Goal: Task Accomplishment & Management: Complete application form

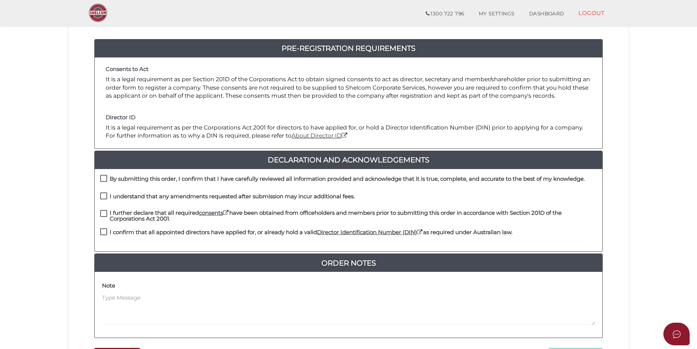
scroll to position [73, 0]
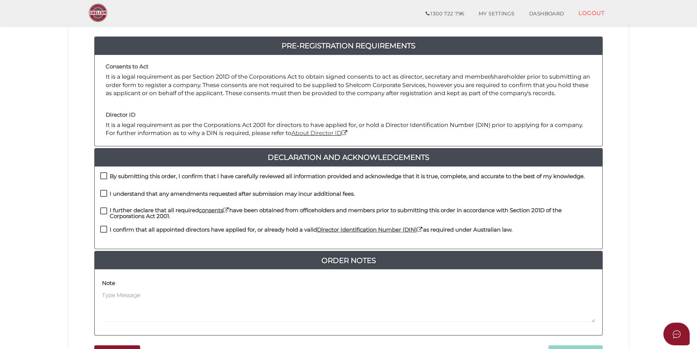
click at [104, 175] on label "By submitting this order, I confirm that I have carefully reviewed all informat…" at bounding box center [342, 177] width 485 height 9
checkbox input "true"
click at [106, 191] on label "I understand that any amendments requested after submission may incur additiona…" at bounding box center [227, 195] width 255 height 9
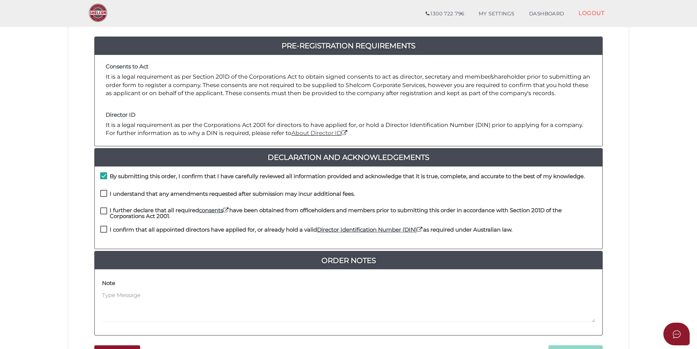
checkbox input "true"
click at [104, 210] on label "I further declare that all required consents have been obtained from officehold…" at bounding box center [348, 211] width 497 height 9
checkbox input "true"
click at [105, 228] on label "I confirm that all appointed directors have applied for, or already hold a vali…" at bounding box center [306, 231] width 412 height 9
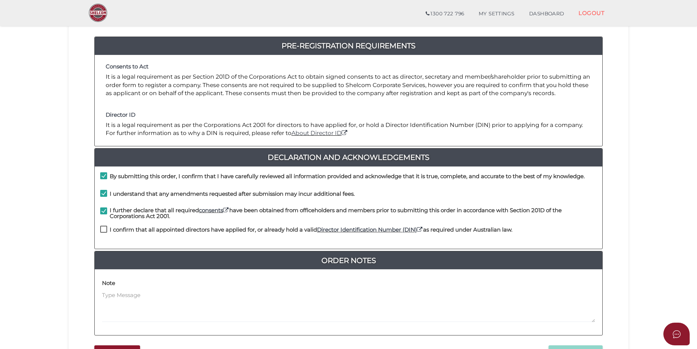
checkbox input "true"
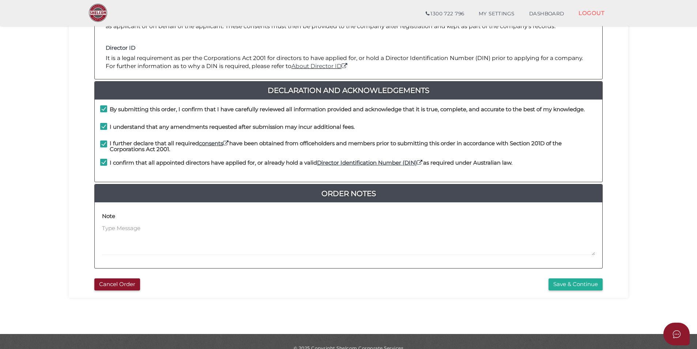
scroll to position [146, 0]
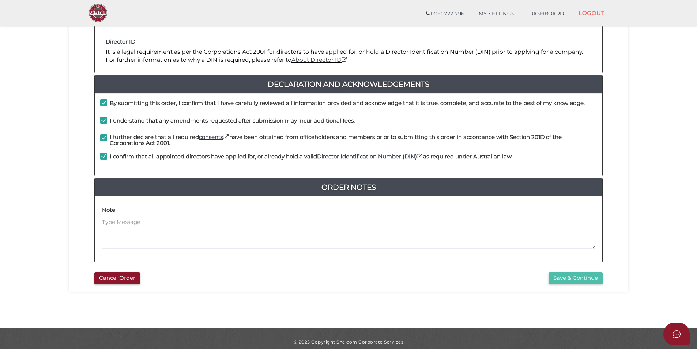
click at [580, 279] on button "Save & Continue" at bounding box center [576, 278] width 54 height 12
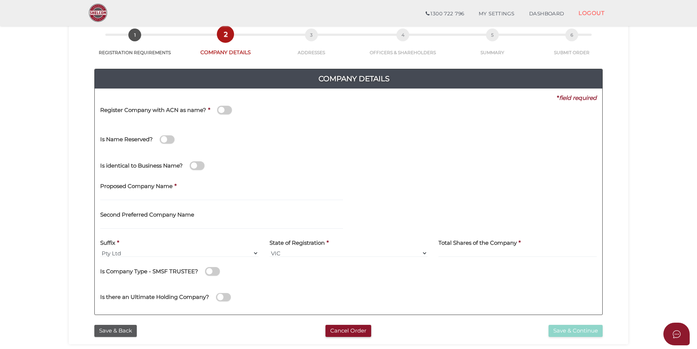
scroll to position [73, 0]
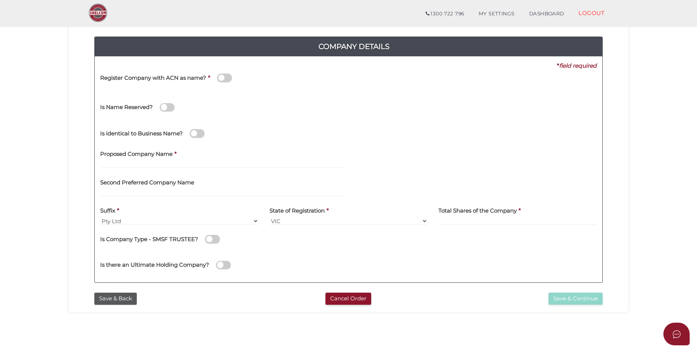
click at [227, 79] on span at bounding box center [224, 78] width 15 height 8
click at [0, 0] on input "checkbox" at bounding box center [0, 0] width 0 height 0
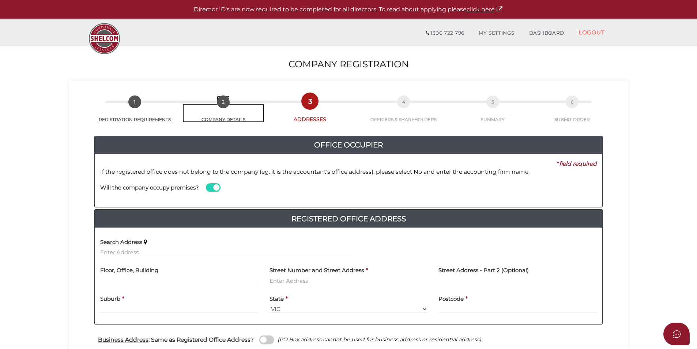
click at [224, 102] on span "2" at bounding box center [223, 102] width 13 height 13
click at [133, 104] on span "1" at bounding box center [134, 102] width 13 height 13
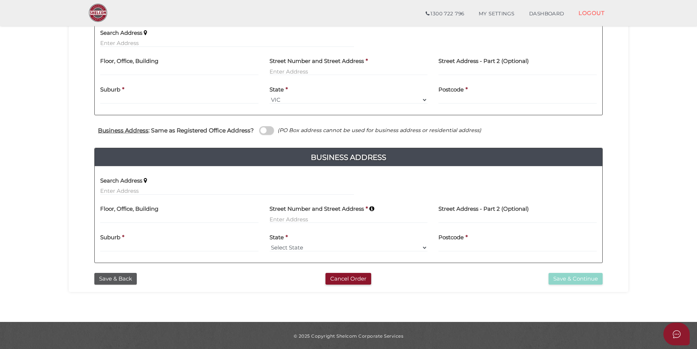
scroll to position [184, 0]
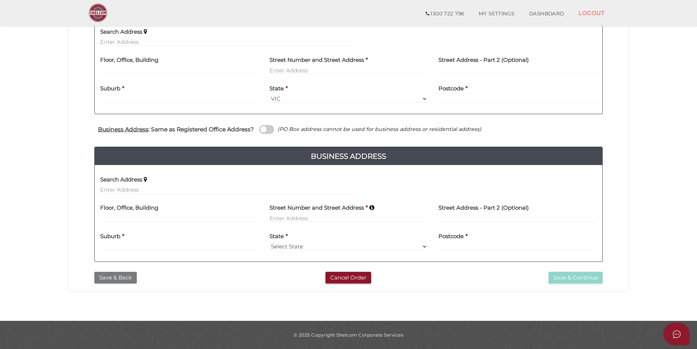
click at [119, 279] on button "Save & Back" at bounding box center [115, 278] width 42 height 12
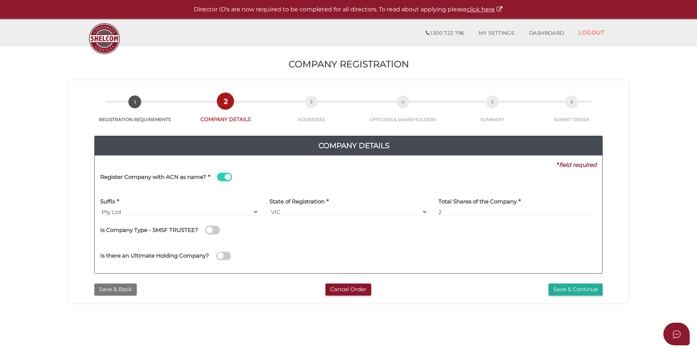
click at [118, 291] on button "Save & Back" at bounding box center [115, 290] width 42 height 12
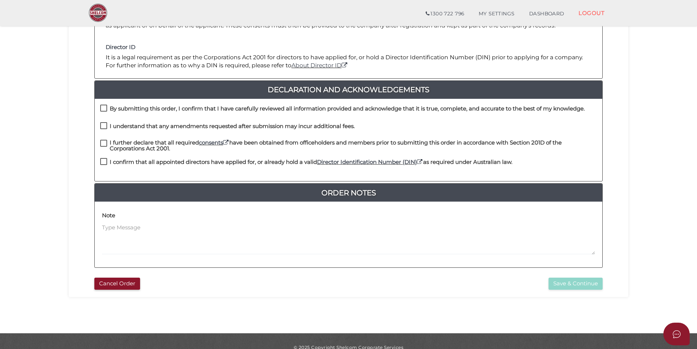
scroll to position [153, 0]
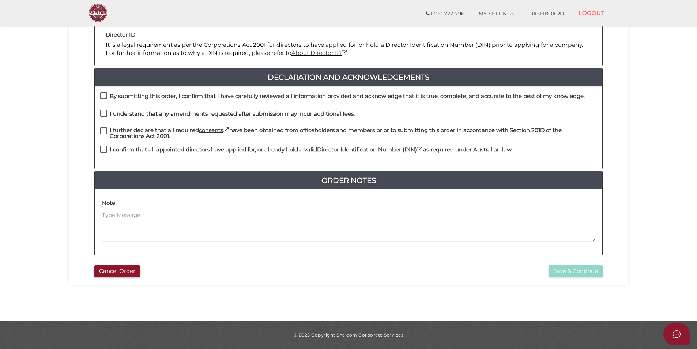
click at [103, 94] on label "By submitting this order, I confirm that I have carefully reviewed all informat…" at bounding box center [342, 97] width 485 height 9
checkbox input "true"
click at [105, 114] on label "I understand that any amendments requested after submission may incur additiona…" at bounding box center [227, 115] width 255 height 9
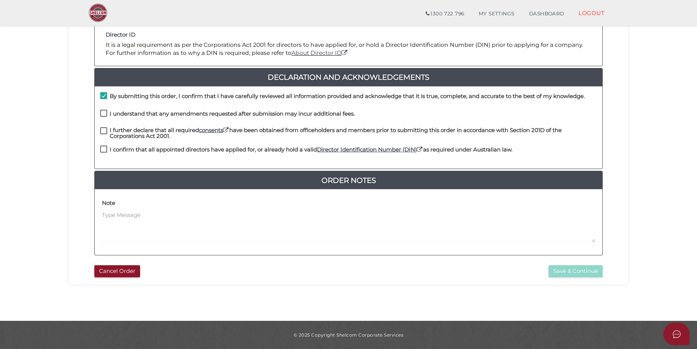
checkbox input "true"
click at [104, 133] on label "I further declare that all required consents have been obtained from officehold…" at bounding box center [348, 131] width 497 height 9
checkbox input "true"
click at [104, 149] on label "I confirm that all appointed directors have applied for, or already hold a vali…" at bounding box center [306, 151] width 412 height 9
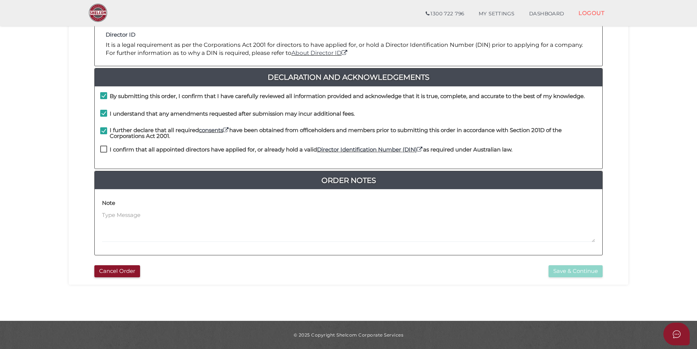
checkbox input "true"
click at [581, 272] on button "Save & Continue" at bounding box center [576, 271] width 54 height 12
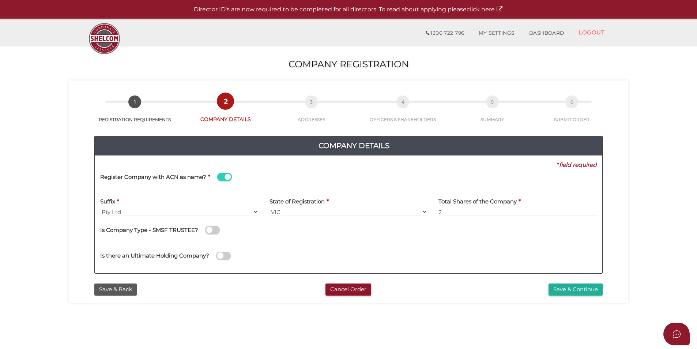
click at [223, 177] on span at bounding box center [224, 177] width 15 height 8
click at [0, 0] on input "checkbox" at bounding box center [0, 0] width 0 height 0
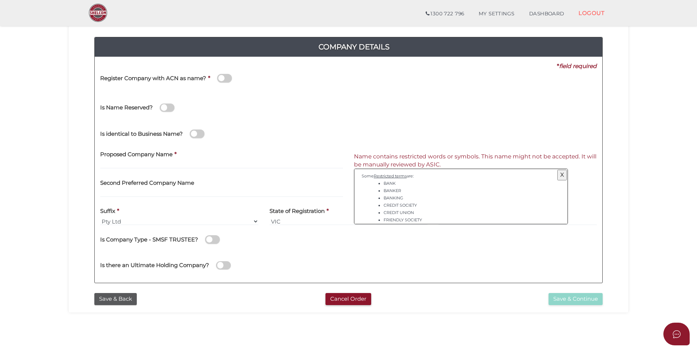
scroll to position [73, 0]
click at [142, 161] on input "text" at bounding box center [221, 164] width 243 height 8
type input "t"
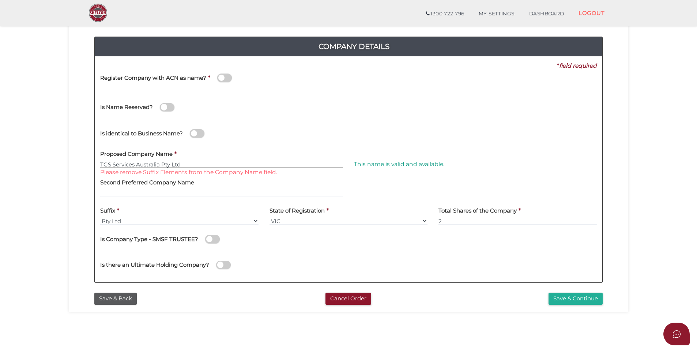
click at [194, 164] on input "TGS Services Australia Pty Ltd" at bounding box center [221, 164] width 243 height 8
type input "TGS Services Australia"
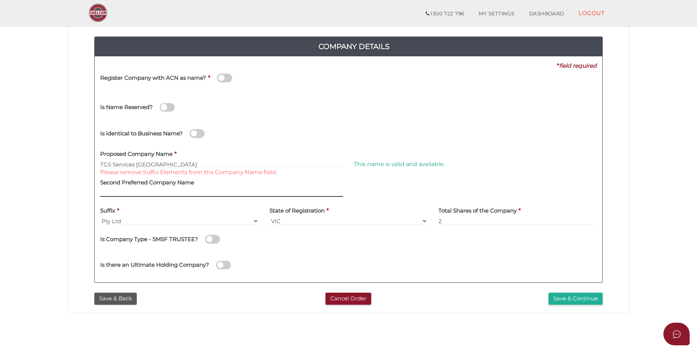
click at [147, 191] on input "text" at bounding box center [221, 193] width 243 height 8
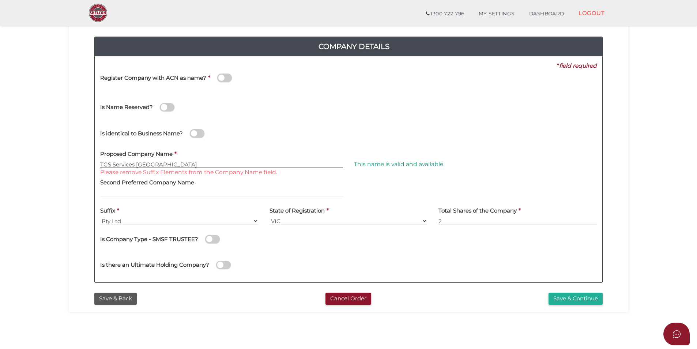
click at [174, 163] on input "TGS Services Australia" at bounding box center [221, 164] width 243 height 8
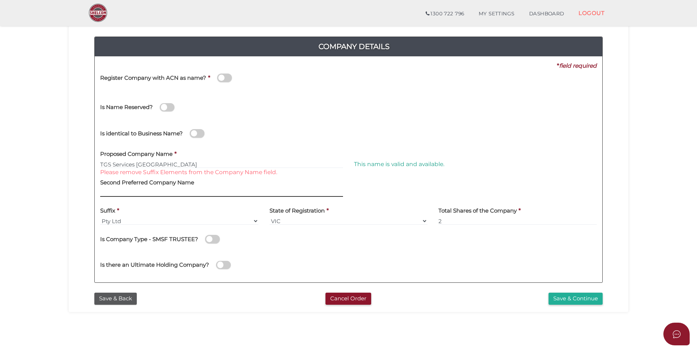
click at [156, 193] on input "text" at bounding box center [221, 193] width 243 height 8
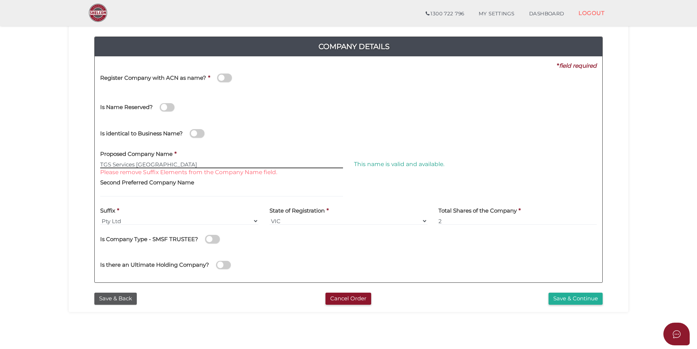
drag, startPoint x: 172, startPoint y: 164, endPoint x: 91, endPoint y: 161, distance: 80.9
click at [91, 161] on div "Company Details Pty Ltd 0f6e52f5f2eca68b2693963826271084 97642282b6cd277569294c…" at bounding box center [348, 156] width 549 height 265
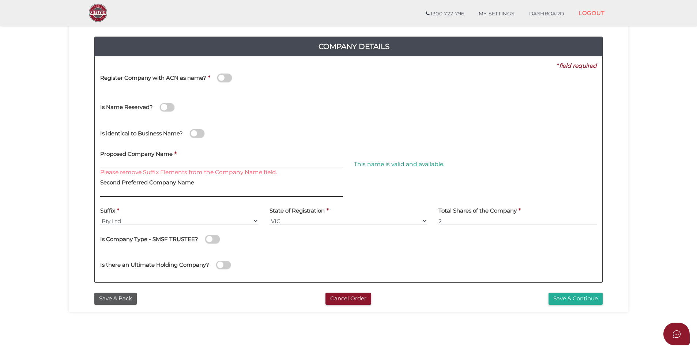
click at [134, 190] on input "text" at bounding box center [221, 193] width 243 height 8
paste input "TGS Services Australia"
drag, startPoint x: 171, startPoint y: 194, endPoint x: 88, endPoint y: 188, distance: 83.3
click at [88, 188] on div "Company Details Pty Ltd 0f6e52f5f2eca68b2693963826271084 97642282b6cd277569294c…" at bounding box center [348, 156] width 549 height 265
click at [107, 194] on input "TGS Services Australia" at bounding box center [221, 193] width 243 height 8
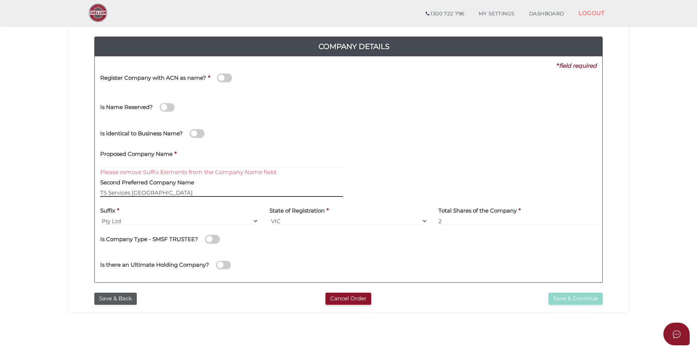
type input "TGS Services Australia"
click at [171, 196] on input "TGS Services Australia" at bounding box center [221, 193] width 243 height 8
drag, startPoint x: 174, startPoint y: 194, endPoint x: 132, endPoint y: 187, distance: 42.4
click at [129, 187] on div "Second Preferred Company Name TGS Services Australia" at bounding box center [221, 185] width 243 height 23
click at [134, 191] on input "TGS Services Australia" at bounding box center [221, 193] width 243 height 8
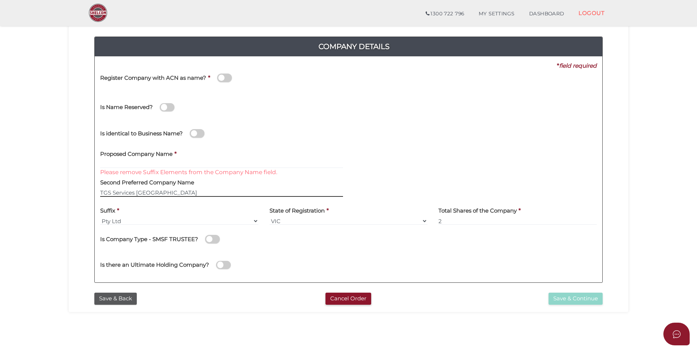
click at [134, 191] on input "TGS Services Australia" at bounding box center [221, 193] width 243 height 8
drag, startPoint x: 175, startPoint y: 194, endPoint x: 83, endPoint y: 186, distance: 91.9
click at [83, 186] on div "Company Details Pty Ltd 0f6e52f5f2eca68b2693963826271084 97642282b6cd277569294c…" at bounding box center [348, 156] width 549 height 265
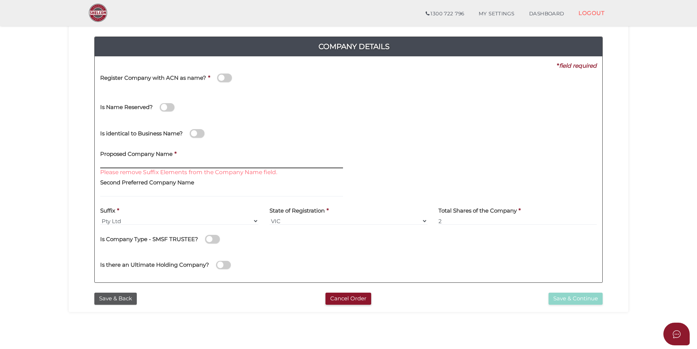
click at [118, 164] on input "text" at bounding box center [221, 164] width 243 height 8
paste input "TGS Services Australia"
drag, startPoint x: 135, startPoint y: 165, endPoint x: 89, endPoint y: 160, distance: 46.8
click at [89, 160] on div "Company Details Pty Ltd 0f6e52f5f2eca68b2693963826271084 97642282b6cd277569294c…" at bounding box center [348, 156] width 549 height 265
type input "TGS Services Australia"
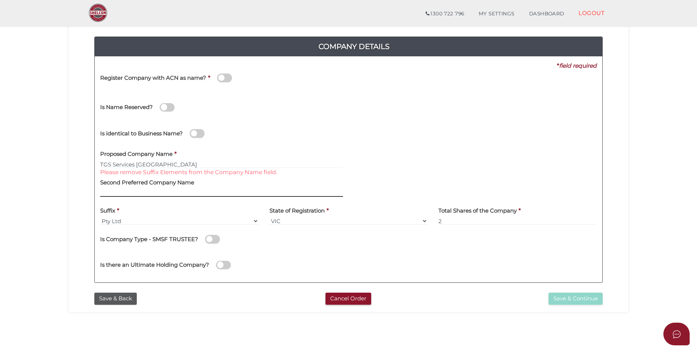
click at [136, 190] on input "text" at bounding box center [221, 193] width 243 height 8
paste input "TGS Services"
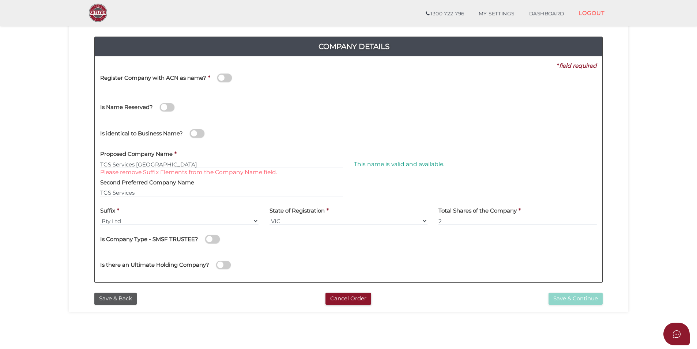
click at [234, 184] on div "Second Preferred Company Name TGS Services" at bounding box center [221, 185] width 243 height 23
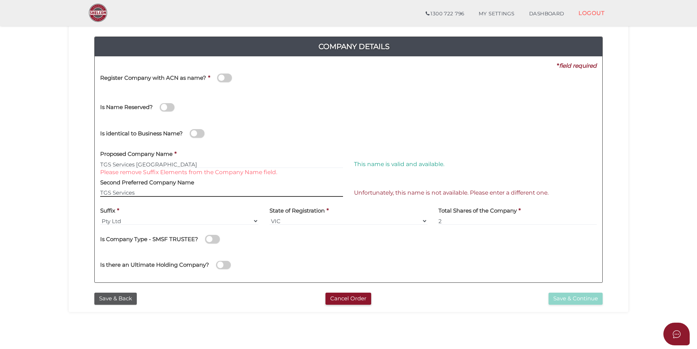
click at [111, 193] on input "TGS Services" at bounding box center [221, 193] width 243 height 8
type input "TGSA Services"
click at [202, 186] on div "Second Preferred Company Name TGSA Services" at bounding box center [221, 185] width 243 height 23
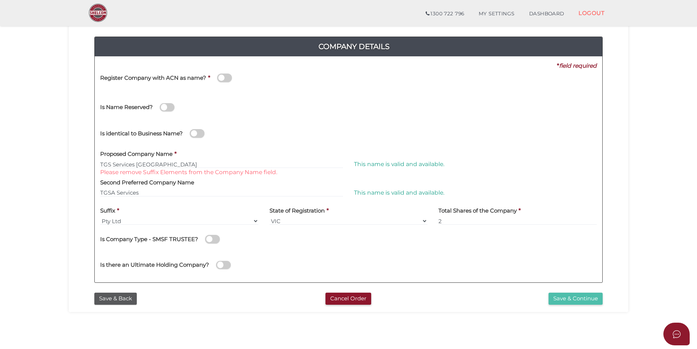
click at [579, 297] on button "Save & Continue" at bounding box center [576, 299] width 54 height 12
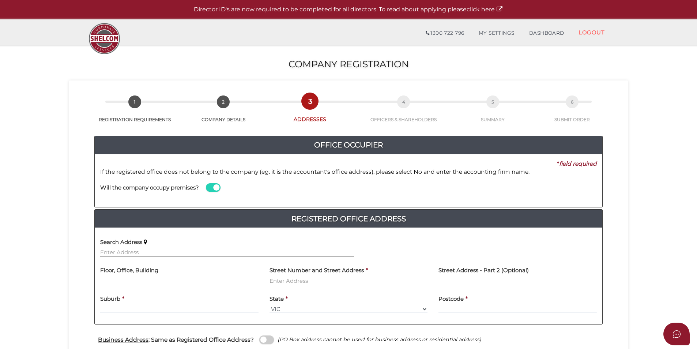
click at [129, 254] on input "text" at bounding box center [227, 252] width 254 height 8
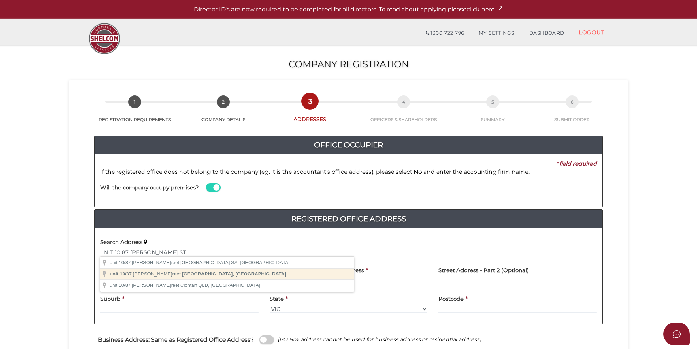
type input "[STREET_ADDRESS][PERSON_NAME]"
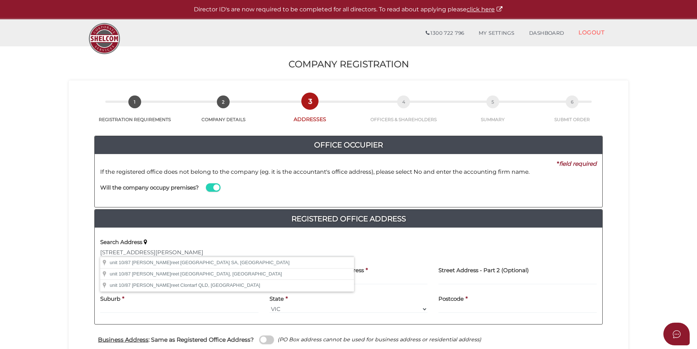
type input "unit 10"
type input "[STREET_ADDRESS][PERSON_NAME]"
type input "[GEOGRAPHIC_DATA]"
select select "VIC"
type input "3187"
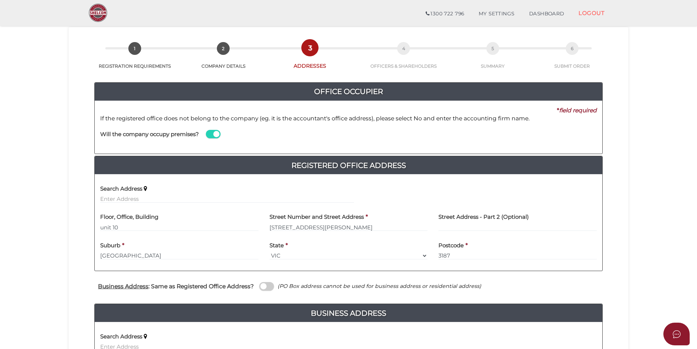
scroll to position [73, 0]
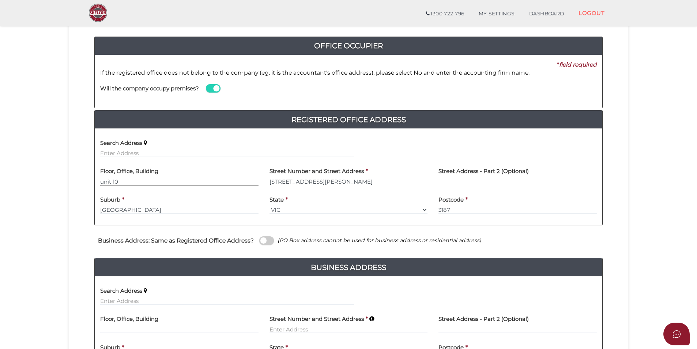
click at [102, 182] on input "unit 10" at bounding box center [179, 181] width 158 height 8
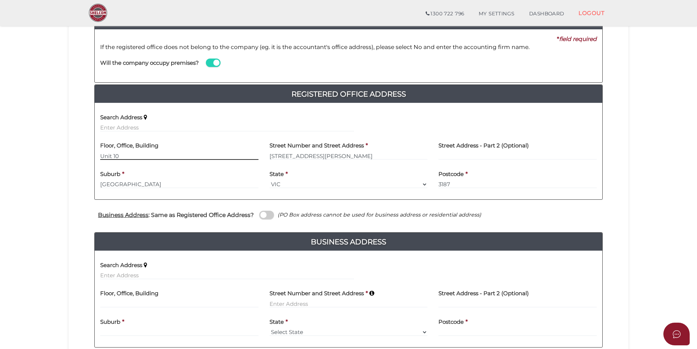
scroll to position [110, 0]
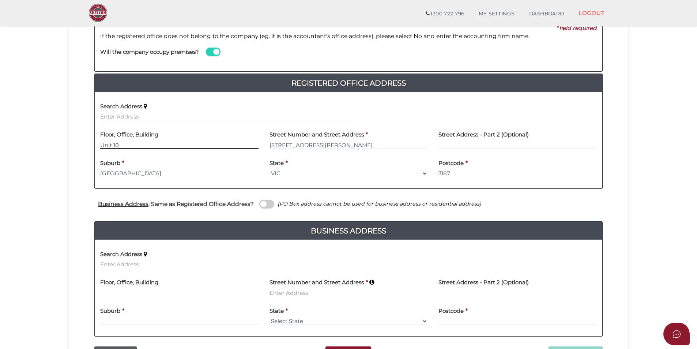
type input "Unit 10"
click at [269, 204] on span at bounding box center [266, 204] width 15 height 8
click at [0, 0] on input "checkbox" at bounding box center [0, 0] width 0 height 0
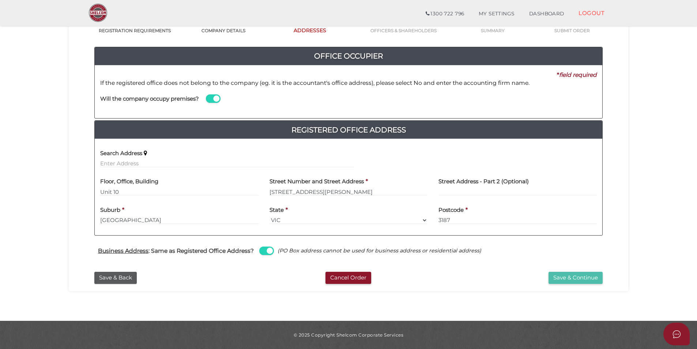
click at [573, 279] on button "Save & Continue" at bounding box center [576, 278] width 54 height 12
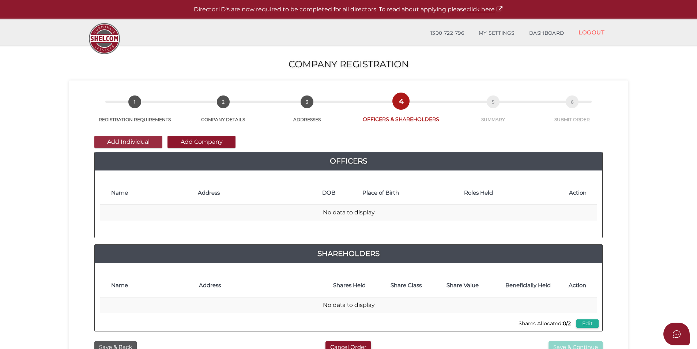
click at [119, 142] on button "Add Individual" at bounding box center [128, 142] width 68 height 12
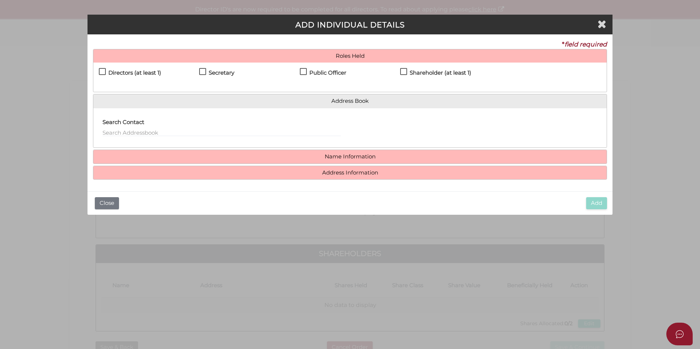
drag, startPoint x: 103, startPoint y: 70, endPoint x: 123, endPoint y: 72, distance: 20.2
click at [104, 71] on label "Directors (at least 1)" at bounding box center [130, 74] width 62 height 9
checkbox input "true"
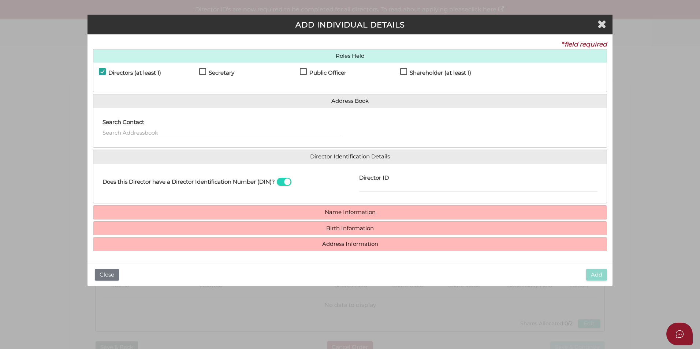
click at [203, 71] on label "Secretary" at bounding box center [216, 74] width 35 height 9
checkbox input "true"
click at [302, 70] on label "Public Officer" at bounding box center [323, 74] width 46 height 9
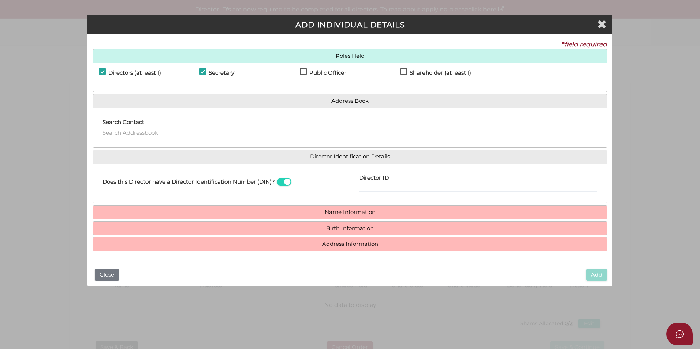
checkbox input "true"
click at [404, 71] on label "Shareholder (at least 1)" at bounding box center [435, 74] width 71 height 9
checkbox input "true"
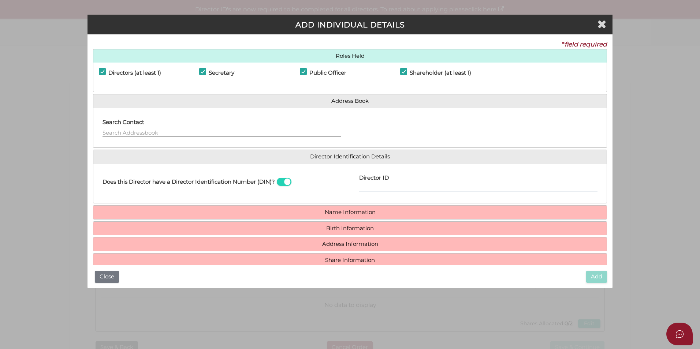
click at [146, 136] on input "text" at bounding box center [221, 132] width 238 height 8
type input "b"
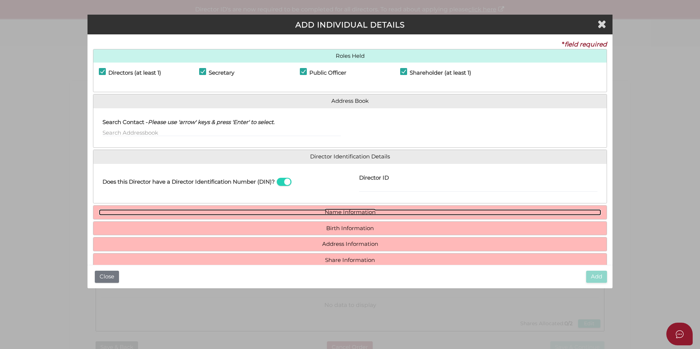
click at [393, 213] on link "Name Information" at bounding box center [350, 212] width 502 height 6
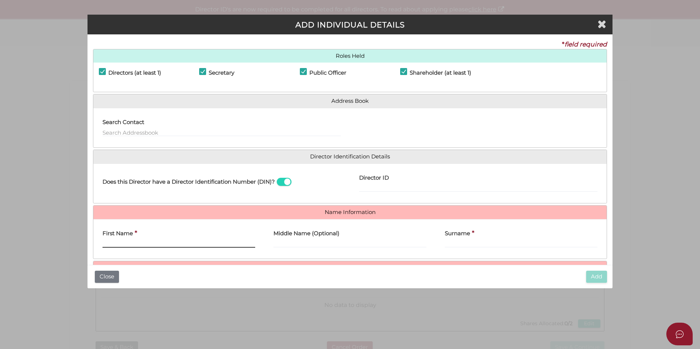
click at [147, 243] on input "First Name" at bounding box center [178, 244] width 153 height 8
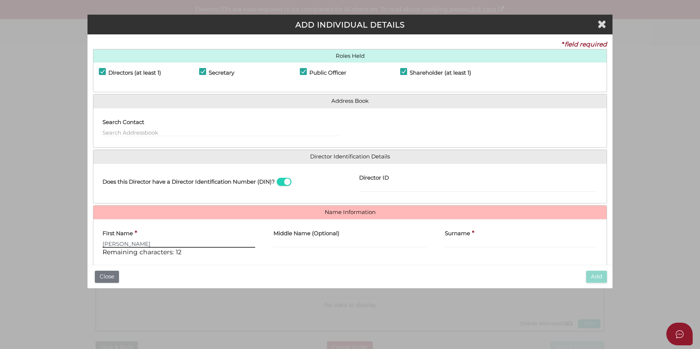
type input "Benjamin"
type input "David"
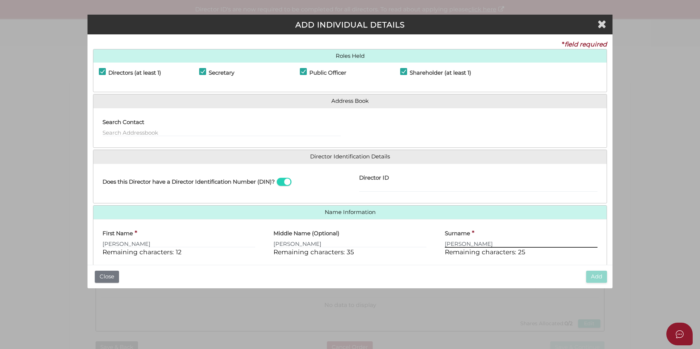
type input "Allen"
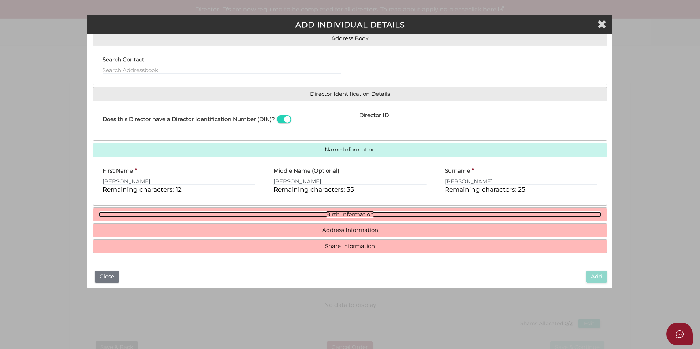
click at [308, 214] on link "Birth Information" at bounding box center [350, 215] width 502 height 6
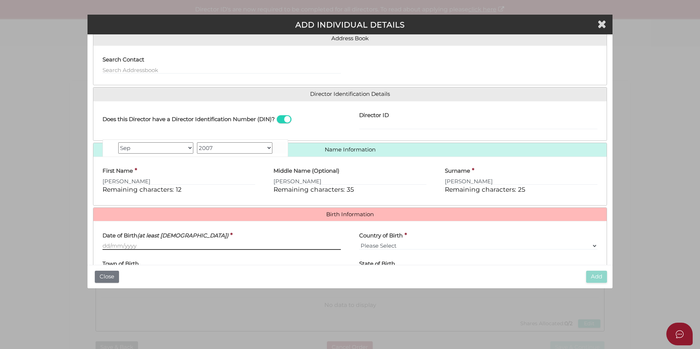
click at [103, 245] on input "Date of Birth (at least 18 years old)" at bounding box center [221, 246] width 238 height 8
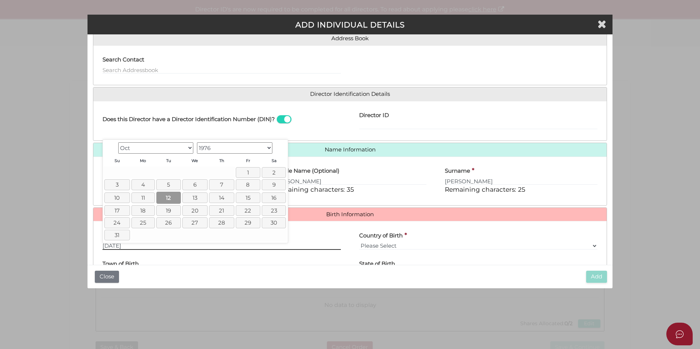
type input "12/10/1976"
click at [170, 199] on link "12" at bounding box center [168, 198] width 25 height 12
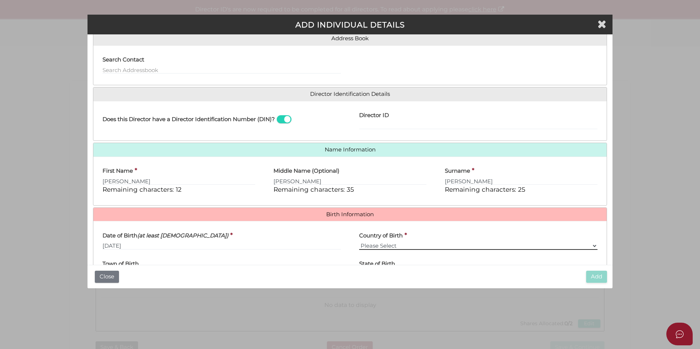
click at [373, 245] on select "Please Select v Australia Afghanistan Albania Algeria American Samoa Andorra An…" at bounding box center [478, 246] width 238 height 8
select select "Australia"
click at [359, 242] on select "Please Select v Australia Afghanistan Albania Algeria American Samoa Andorra An…" at bounding box center [478, 246] width 238 height 8
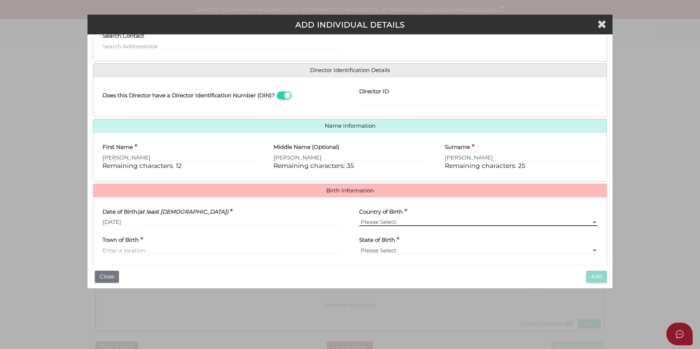
scroll to position [99, 0]
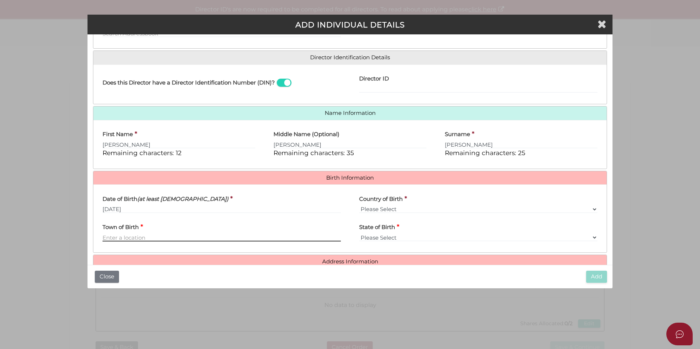
click at [137, 238] on input "Town of Birth" at bounding box center [221, 237] width 238 height 8
type input "East Melbourne"
select select "VIC"
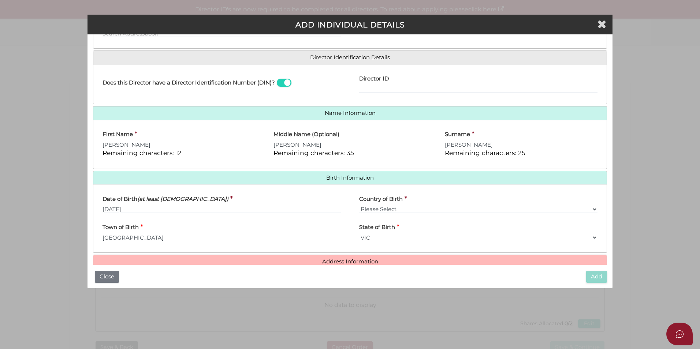
scroll to position [131, 0]
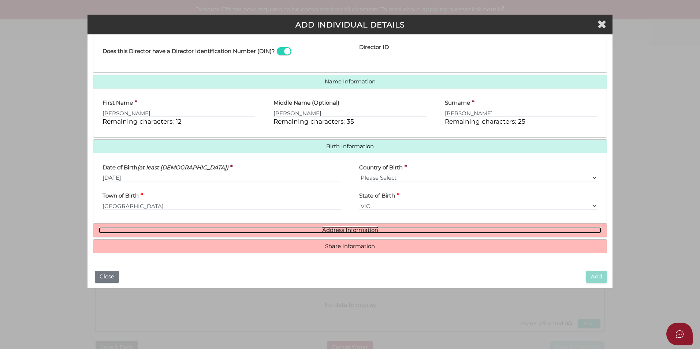
click at [371, 233] on link "Address Information" at bounding box center [350, 230] width 502 height 6
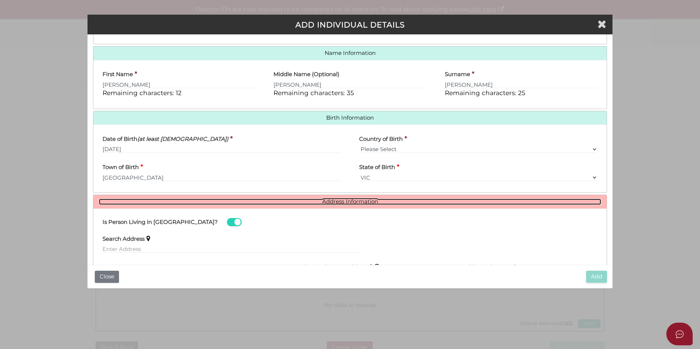
scroll to position [167, 0]
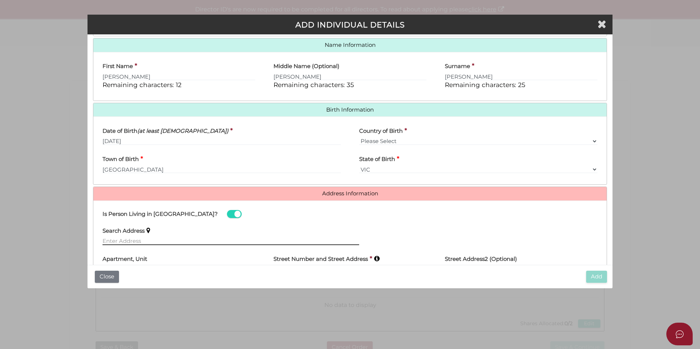
click at [152, 240] on input "text" at bounding box center [230, 241] width 257 height 8
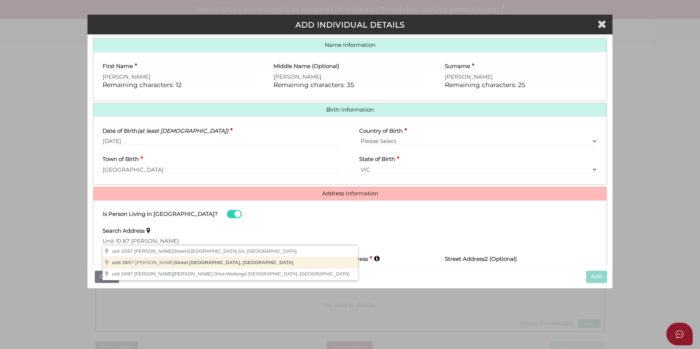
type input "unit 10/87 Thomas Street, Brighton East VIC, Australia"
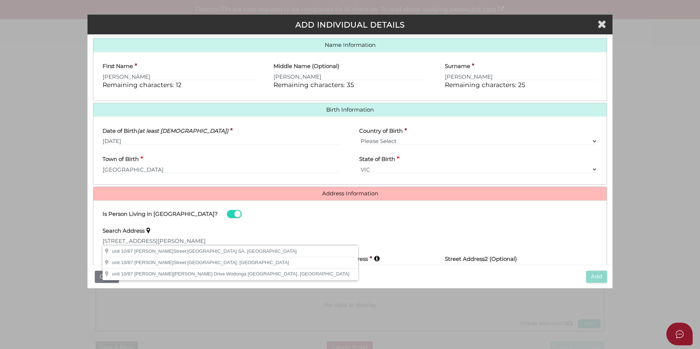
type input "unit 10"
type input "87 Thomas Street"
type input "Brighton East"
select select "VIC"
type input "3187"
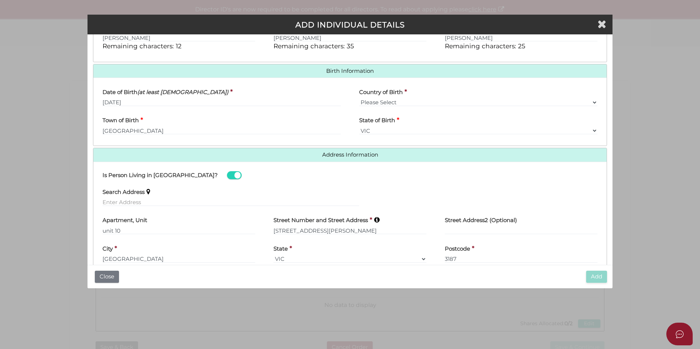
scroll to position [243, 0]
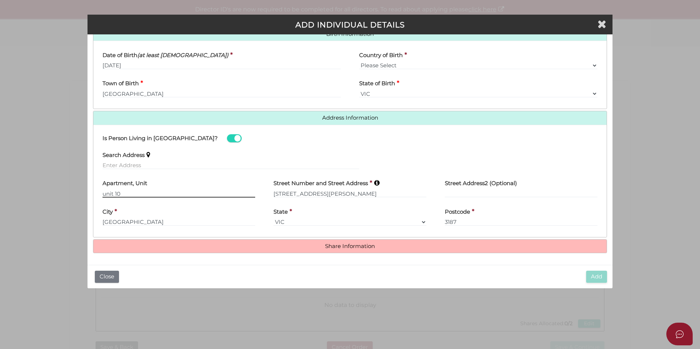
click at [105, 192] on input "unit 10" at bounding box center [178, 194] width 153 height 8
type input "Unit 10"
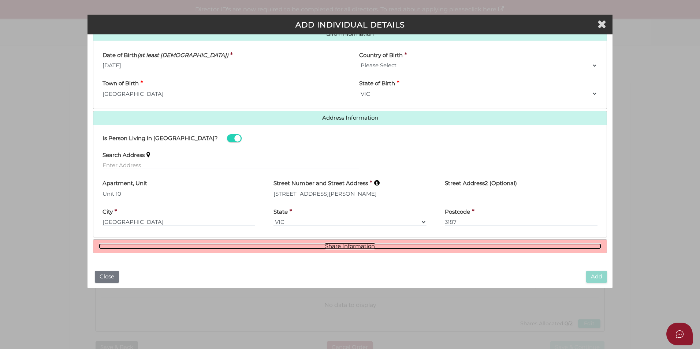
click at [308, 249] on link "Share Information" at bounding box center [350, 246] width 502 height 6
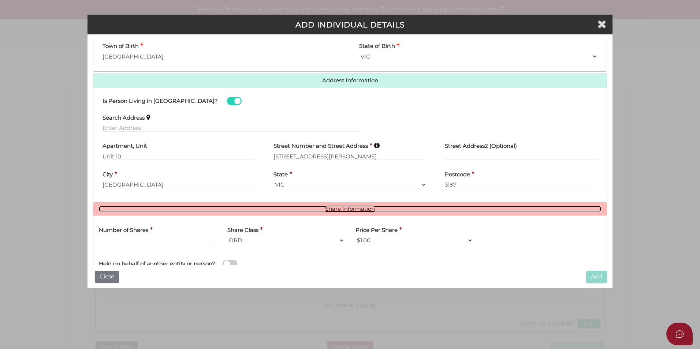
scroll to position [332, 0]
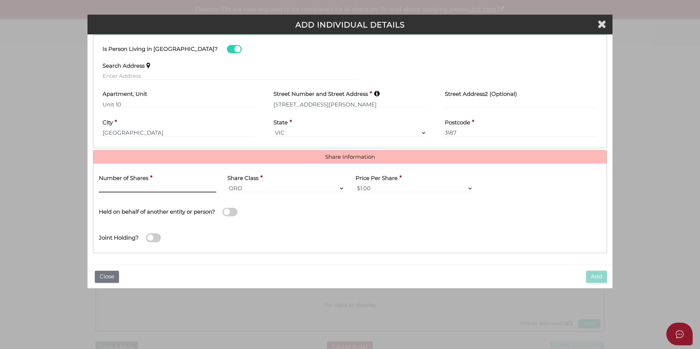
click at [127, 188] on input "text" at bounding box center [157, 188] width 117 height 8
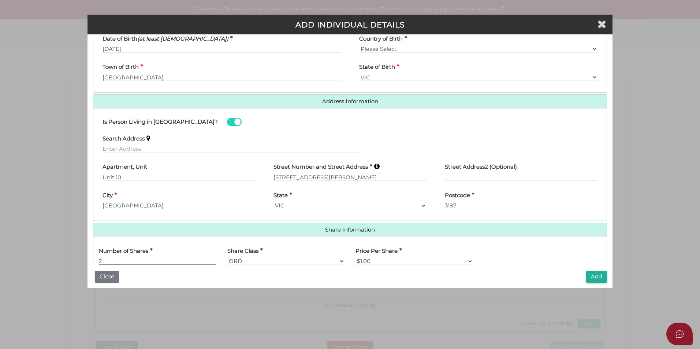
scroll to position [259, 0]
type input "2"
click at [601, 278] on button "Add" at bounding box center [596, 277] width 21 height 12
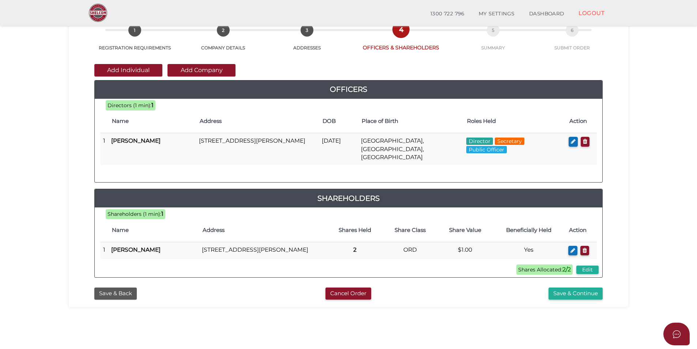
scroll to position [146, 0]
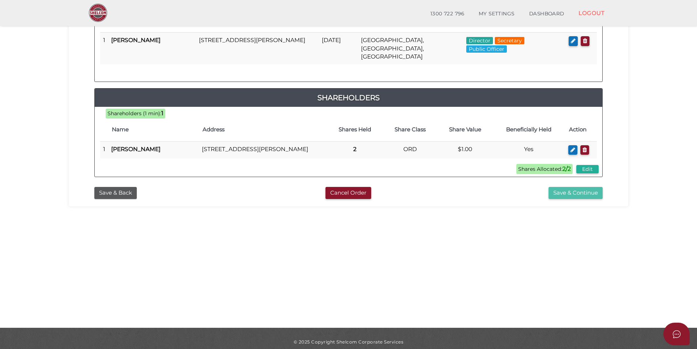
click at [570, 191] on button "Save & Continue" at bounding box center [576, 193] width 54 height 12
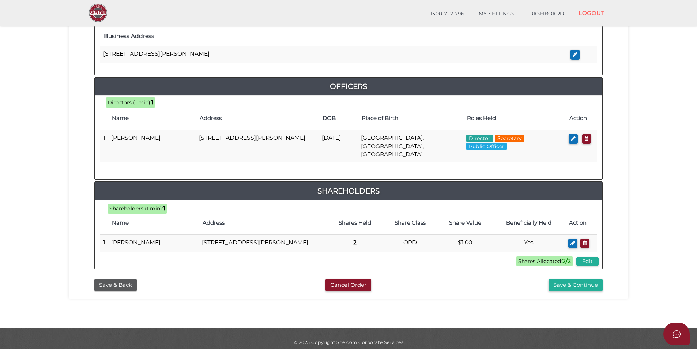
scroll to position [299, 0]
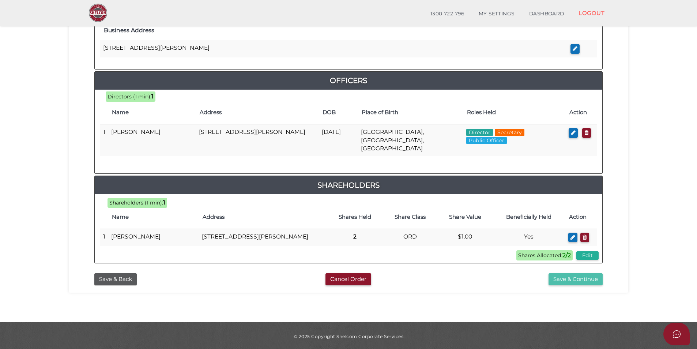
click at [571, 276] on button "Save & Continue" at bounding box center [576, 279] width 54 height 12
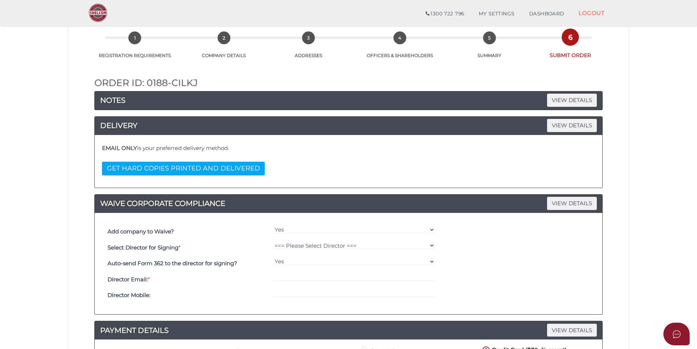
scroll to position [110, 0]
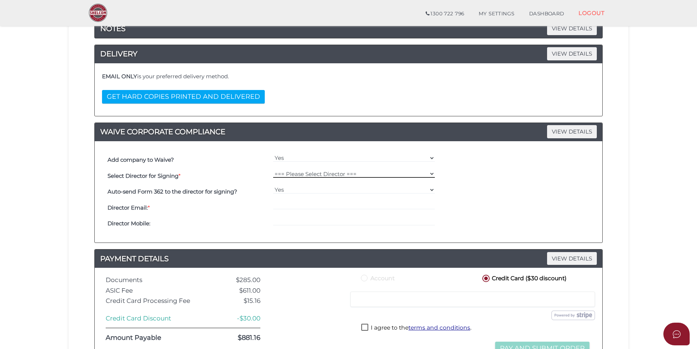
click at [361, 174] on select "=== Please Select Director === [PERSON_NAME]" at bounding box center [354, 174] width 162 height 8
select select "000026960"
click at [273, 170] on select "=== Please Select Director === [PERSON_NAME]" at bounding box center [354, 174] width 162 height 8
click at [333, 202] on input "email" at bounding box center [354, 206] width 162 height 8
click at [287, 201] on div at bounding box center [355, 208] width 166 height 16
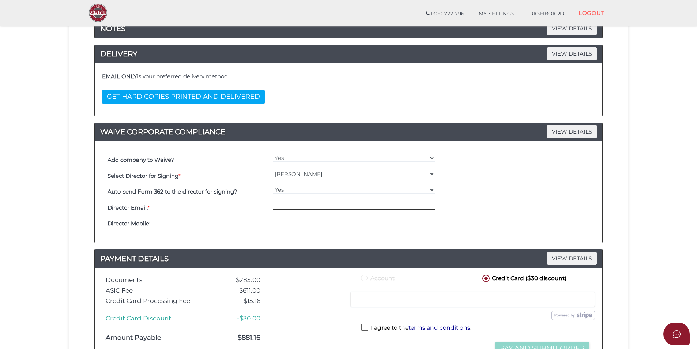
click at [289, 202] on input "email" at bounding box center [354, 206] width 162 height 8
paste input "Ben Allen <benallen@esmservices.com.au>"
click at [303, 207] on input "Ben Allen <benallen@esmservices.com.au>" at bounding box center [354, 206] width 162 height 8
drag, startPoint x: 304, startPoint y: 206, endPoint x: 275, endPoint y: 201, distance: 28.9
click at [275, 201] on div "Ben Allen <benallen@esmservices.com.au>" at bounding box center [355, 208] width 166 height 16
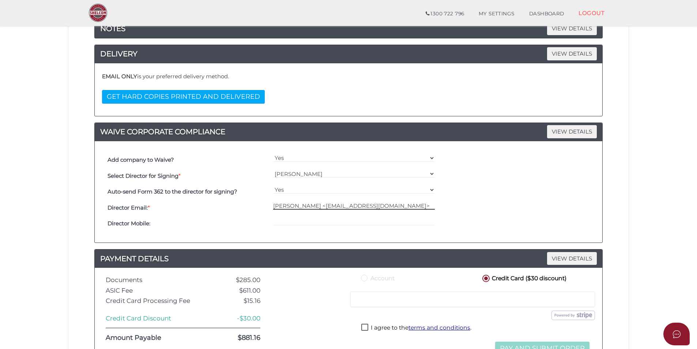
click at [302, 203] on input "Ben Allen <benallen@esmservices.com.au>" at bounding box center [354, 206] width 162 height 8
click at [304, 205] on input "Ben Allen <benallen@esmservices.com.au>" at bounding box center [354, 206] width 162 height 8
drag, startPoint x: 304, startPoint y: 205, endPoint x: 279, endPoint y: 204, distance: 24.9
click at [279, 204] on input "Ben Allen <benallen@esmservices.com.au>" at bounding box center [354, 206] width 162 height 8
click at [364, 206] on input "benallen@esmservices.com.au>" at bounding box center [354, 206] width 162 height 8
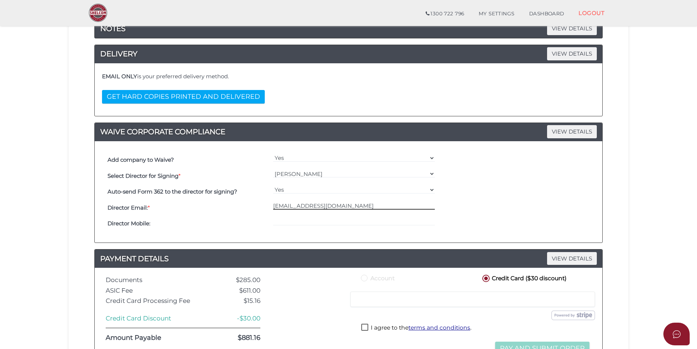
type input "benallen@esmservices.com.au"
click at [327, 216] on div at bounding box center [355, 224] width 166 height 16
click at [326, 218] on input "tel" at bounding box center [354, 222] width 162 height 8
click at [304, 217] on div at bounding box center [355, 224] width 166 height 16
click at [301, 220] on input "tel" at bounding box center [354, 222] width 162 height 8
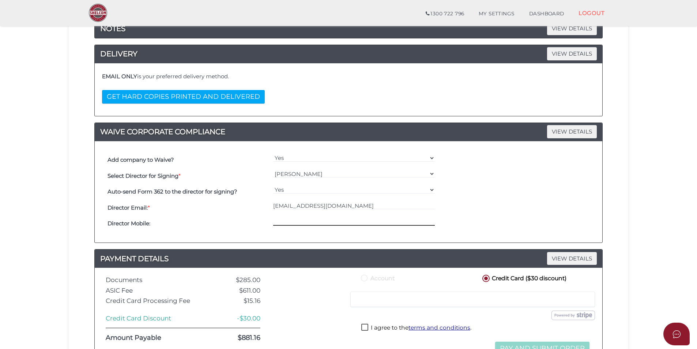
click at [309, 221] on input "tel" at bounding box center [354, 222] width 162 height 8
type input "0419127355"
click at [540, 193] on div "Auto-send Form 362 to the director for signing? Yes No" at bounding box center [349, 192] width 486 height 16
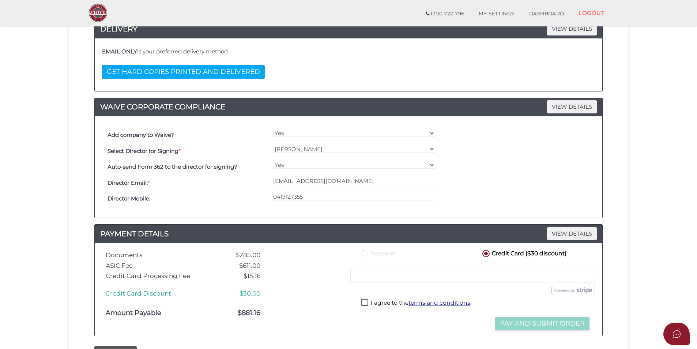
scroll to position [183, 0]
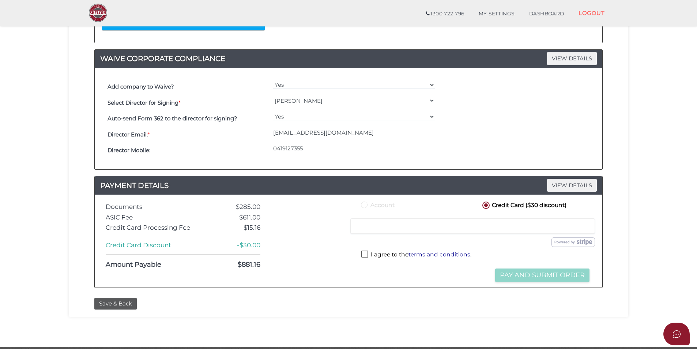
click at [434, 229] on iframe at bounding box center [472, 226] width 235 height 7
click at [365, 254] on label "I agree to the terms and conditions ." at bounding box center [417, 255] width 110 height 9
checkbox input "true"
click at [637, 138] on section "Company Registration 97642282b6cd277569294c0160dfcc14 1 REGISTRATION REQUIREMEN…" at bounding box center [348, 91] width 697 height 510
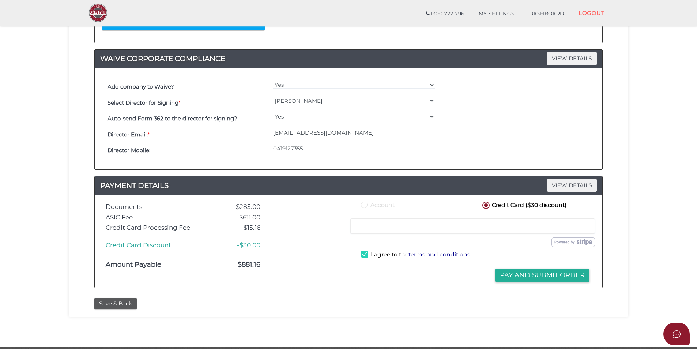
drag, startPoint x: 378, startPoint y: 132, endPoint x: 274, endPoint y: 130, distance: 103.9
click at [268, 129] on div "Director Email: * benallen@esmservices.com.au" at bounding box center [349, 135] width 486 height 16
drag, startPoint x: 350, startPoint y: 132, endPoint x: 462, endPoint y: 146, distance: 112.9
click at [461, 146] on div "Select Director for Signing * === Please Select Director === Benjamin David All…" at bounding box center [349, 127] width 486 height 64
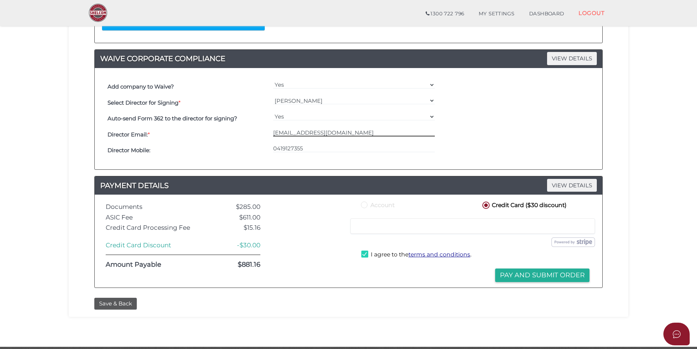
scroll to position [0, 0]
type input "info@thegreenshooter.com"
click at [120, 306] on button "Save & Back" at bounding box center [115, 304] width 42 height 12
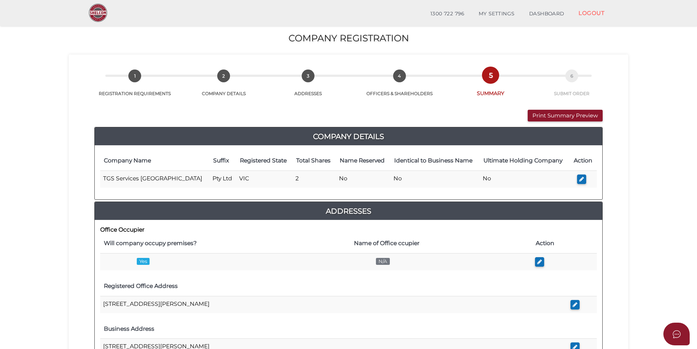
scroll to position [37, 0]
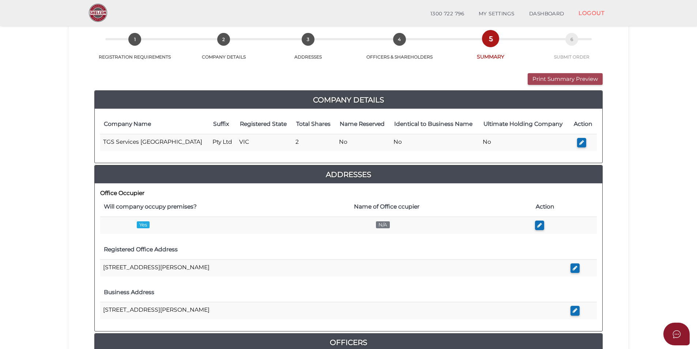
click at [560, 82] on button "Print Summary Preview" at bounding box center [565, 79] width 75 height 12
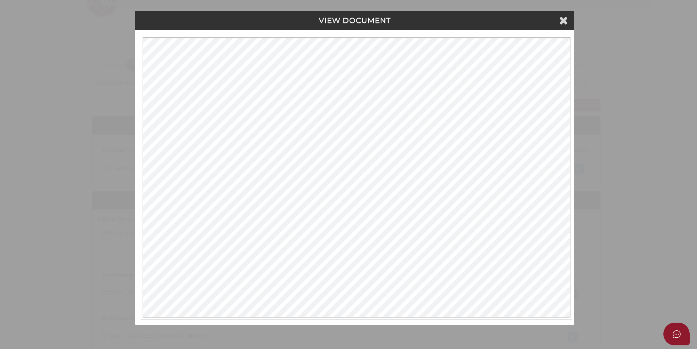
scroll to position [0, 0]
click at [661, 71] on div "VIEW DOCUMENT Please click here to view this document in a new tab." at bounding box center [350, 174] width 700 height 349
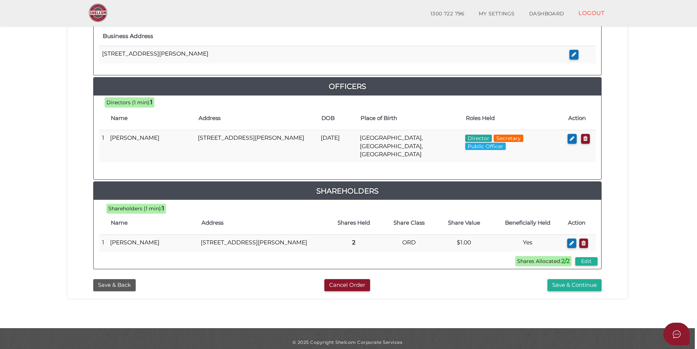
scroll to position [299, 0]
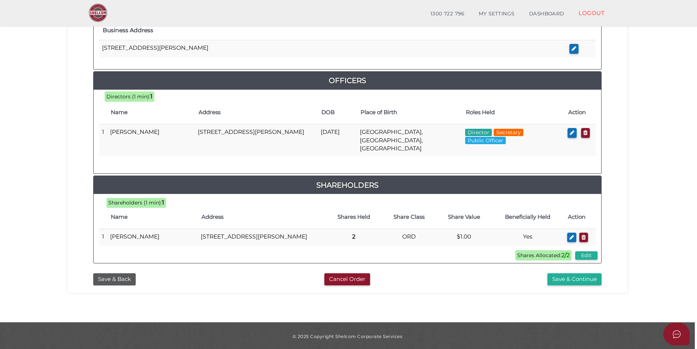
drag, startPoint x: 577, startPoint y: 276, endPoint x: 568, endPoint y: 284, distance: 11.7
click at [577, 276] on button "Save & Continue" at bounding box center [575, 279] width 54 height 12
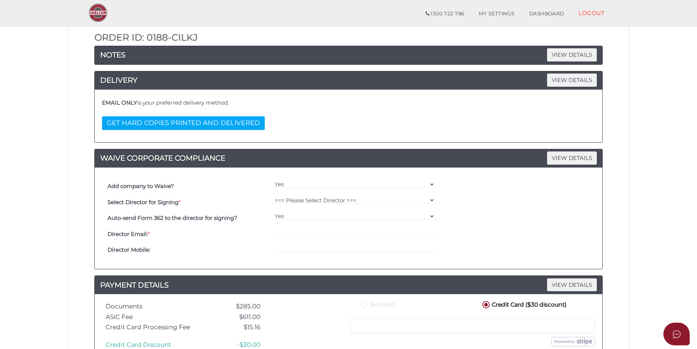
scroll to position [110, 0]
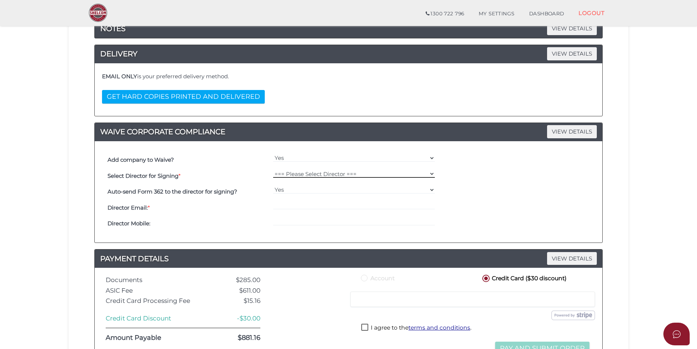
click at [327, 172] on select "=== Please Select Director === [PERSON_NAME]" at bounding box center [354, 174] width 162 height 8
select select "000026960"
click at [273, 170] on select "=== Please Select Director === [PERSON_NAME]" at bounding box center [354, 174] width 162 height 8
click at [319, 202] on input "email" at bounding box center [354, 206] width 162 height 8
click at [326, 231] on div at bounding box center [355, 224] width 166 height 16
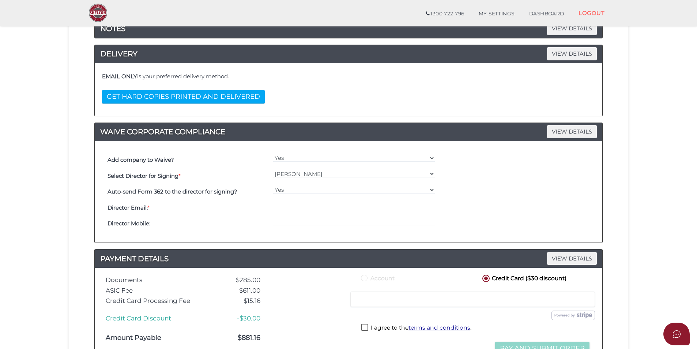
click at [319, 197] on div "Yes No" at bounding box center [355, 192] width 166 height 16
click at [319, 200] on div at bounding box center [355, 208] width 166 height 16
click at [302, 200] on div at bounding box center [355, 208] width 166 height 16
click at [294, 204] on input "email" at bounding box center [354, 206] width 162 height 8
click at [304, 206] on input "email" at bounding box center [354, 206] width 162 height 8
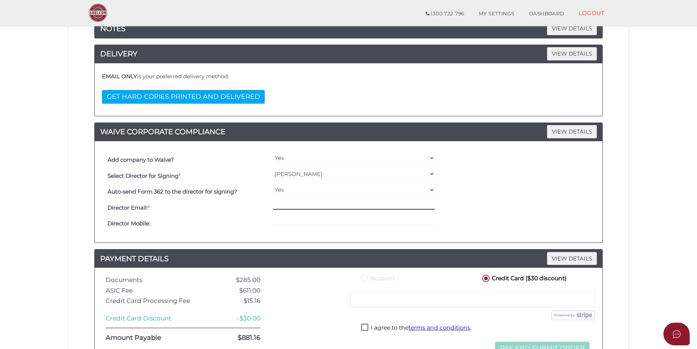
click at [308, 205] on input "email" at bounding box center [354, 206] width 162 height 8
click at [317, 205] on input "email" at bounding box center [354, 206] width 162 height 8
click at [320, 202] on input "email" at bounding box center [354, 206] width 162 height 8
click at [312, 200] on div at bounding box center [355, 208] width 166 height 16
click at [311, 204] on input "email" at bounding box center [354, 206] width 162 height 8
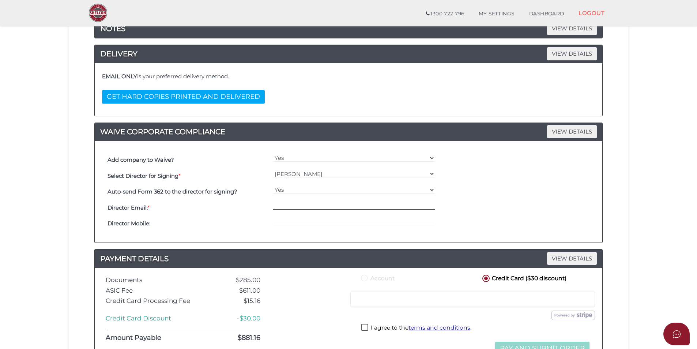
click at [306, 203] on input "email" at bounding box center [354, 206] width 162 height 8
drag, startPoint x: 319, startPoint y: 207, endPoint x: 322, endPoint y: 232, distance: 25.5
click at [322, 232] on div "Add company to Waive? Yes No Select Director for Signing * === Please Select Di…" at bounding box center [348, 192] width 497 height 91
click at [302, 205] on input "info" at bounding box center [354, 206] width 162 height 8
click at [302, 207] on input "info" at bounding box center [354, 206] width 162 height 8
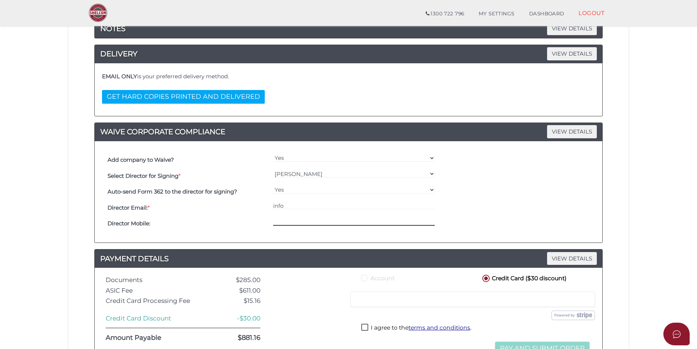
click at [282, 218] on input "tel" at bounding box center [354, 222] width 162 height 8
click at [299, 217] on div at bounding box center [355, 224] width 166 height 16
click at [303, 207] on input "info" at bounding box center [354, 206] width 162 height 8
type input "[EMAIL_ADDRESS][DOMAIN_NAME]"
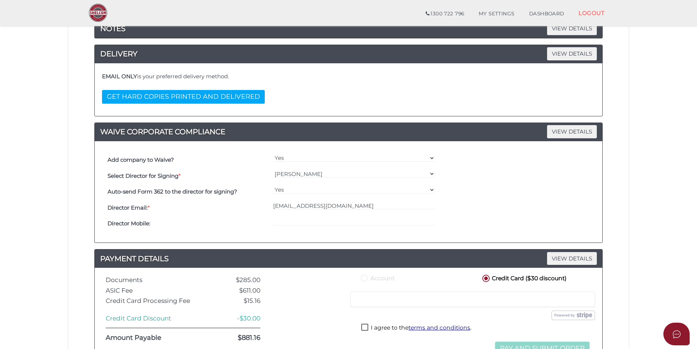
click at [305, 214] on div "[EMAIL_ADDRESS][DOMAIN_NAME]" at bounding box center [355, 208] width 166 height 16
click at [305, 216] on div at bounding box center [355, 224] width 166 height 16
click at [305, 218] on input "tel" at bounding box center [354, 222] width 162 height 8
click at [307, 221] on input "tel" at bounding box center [354, 222] width 162 height 8
type input "0419127355"
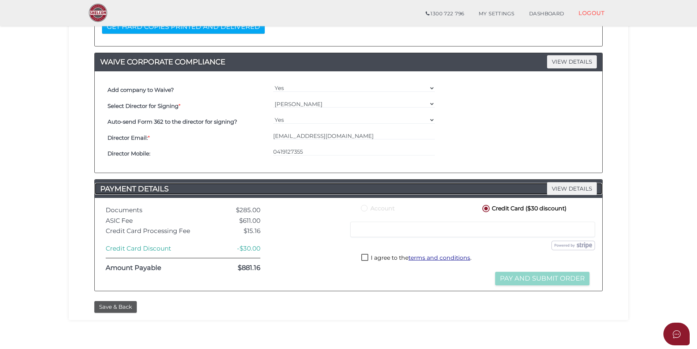
scroll to position [183, 0]
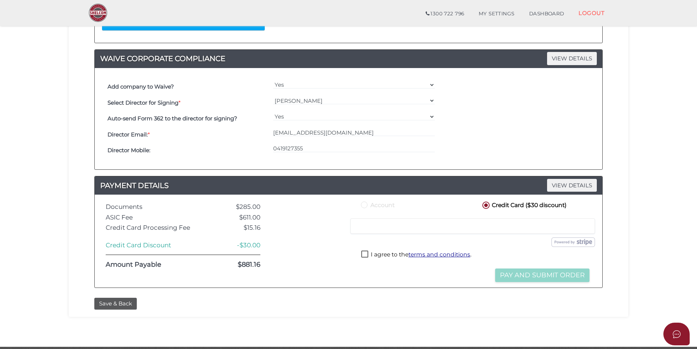
click at [367, 252] on label "I agree to the terms and conditions ." at bounding box center [417, 255] width 110 height 9
checkbox input "true"
click at [515, 245] on div "Submit Order and Pay" at bounding box center [476, 242] width 250 height 10
click at [540, 276] on button "Pay and Submit Order" at bounding box center [542, 276] width 94 height 14
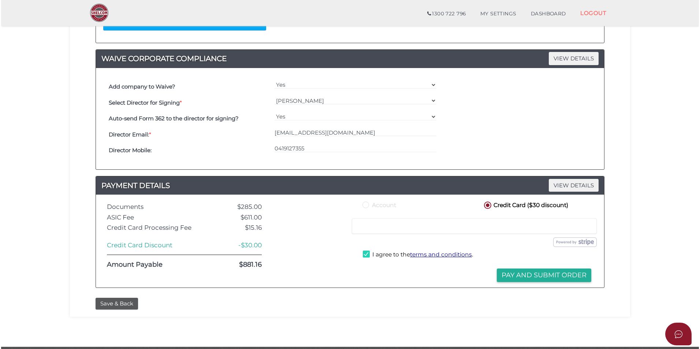
scroll to position [0, 0]
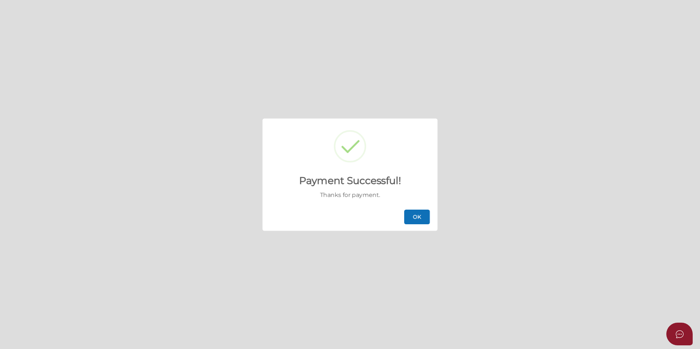
click at [422, 216] on button "OK" at bounding box center [417, 217] width 26 height 15
